Goal: Browse casually

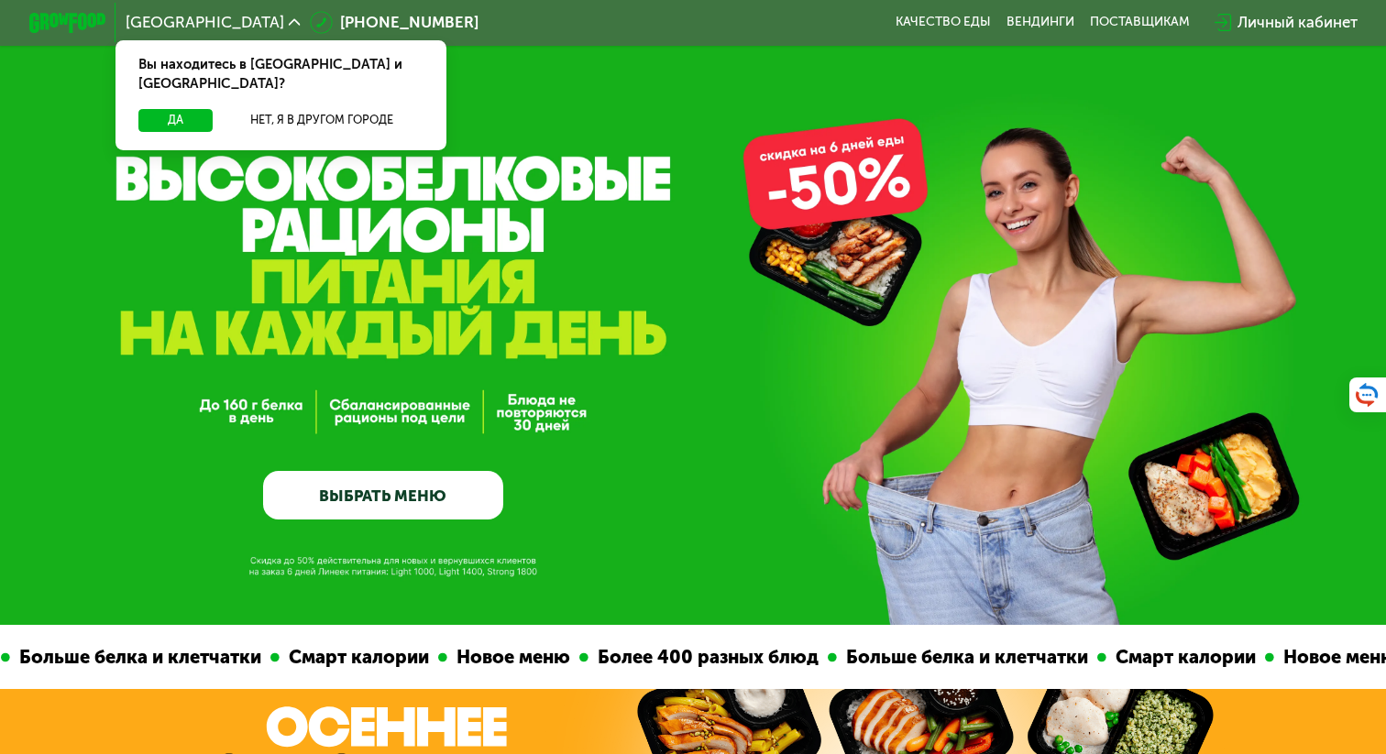
click at [177, 88] on div "Вы находитесь в [GEOGRAPHIC_DATA] и [GEOGRAPHIC_DATA]?" at bounding box center [280, 75] width 331 height 70
click at [165, 109] on button "Да" at bounding box center [175, 120] width 74 height 23
